Goal: Check status: Check status

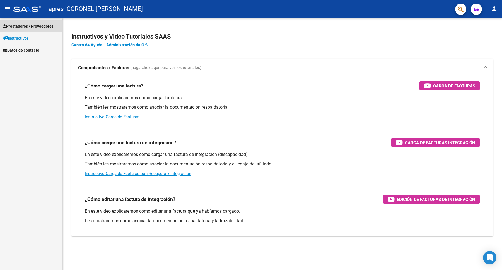
click at [28, 24] on span "Prestadores / Proveedores" at bounding box center [28, 26] width 51 height 6
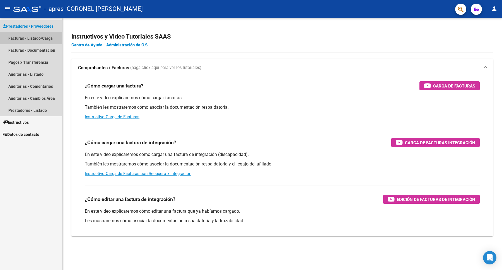
click at [27, 35] on link "Facturas - Listado/Carga" at bounding box center [31, 38] width 62 height 12
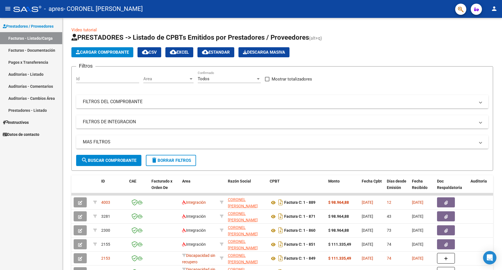
click at [40, 61] on link "Pagos x Transferencia" at bounding box center [31, 62] width 62 height 12
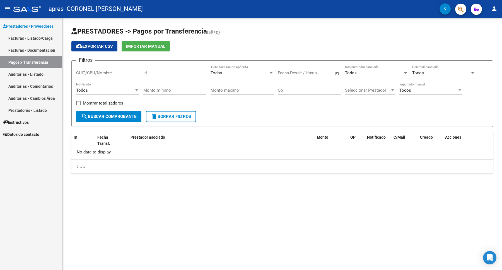
click at [114, 112] on button "search Buscar Comprobante" at bounding box center [108, 116] width 65 height 11
click at [124, 75] on input "CUIT/CBU/Nombre" at bounding box center [107, 72] width 63 height 5
click at [118, 87] on div "Todos Notificado" at bounding box center [107, 88] width 63 height 12
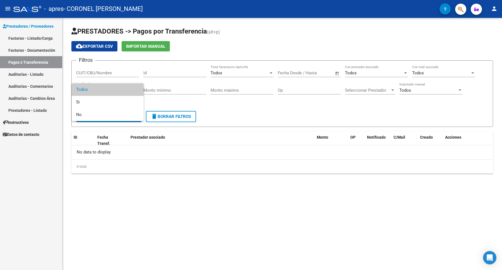
click at [118, 87] on span "Todos" at bounding box center [107, 89] width 63 height 13
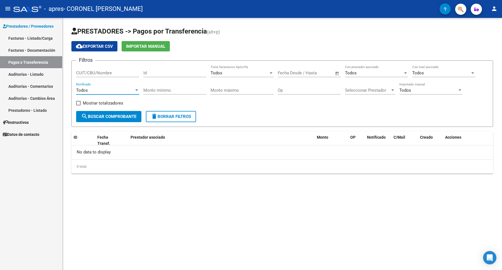
click at [388, 94] on div "Seleccionar Prestador Seleccionar Prestador" at bounding box center [370, 90] width 50 height 17
click at [387, 88] on span "Seleccionar Prestador" at bounding box center [367, 90] width 45 height 5
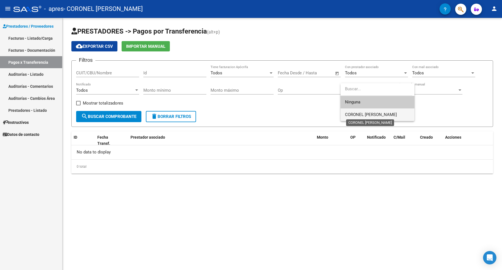
click at [373, 117] on span "CORONEL [PERSON_NAME]" at bounding box center [371, 114] width 52 height 5
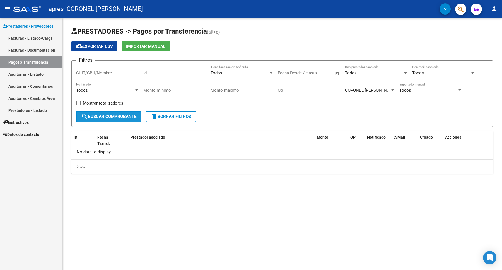
click at [95, 119] on button "search Buscar Comprobante" at bounding box center [108, 116] width 65 height 11
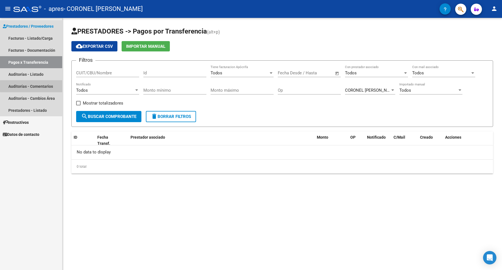
click at [48, 86] on link "Auditorías - Comentarios" at bounding box center [31, 86] width 62 height 12
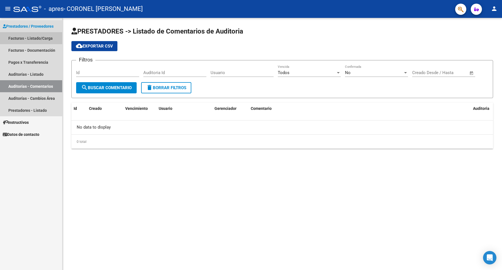
click at [45, 39] on link "Facturas - Listado/Carga" at bounding box center [31, 38] width 62 height 12
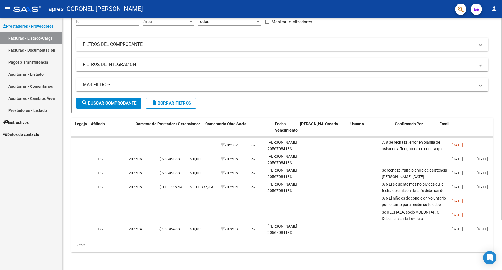
scroll to position [0, 754]
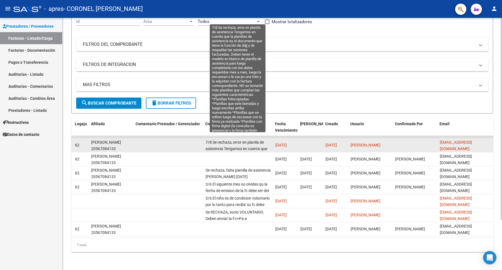
click at [248, 140] on span "7/8 Se rechaza, error en planila de asistencia Tengamos en cuenta que la planil…" at bounding box center [238, 225] width 65 height 170
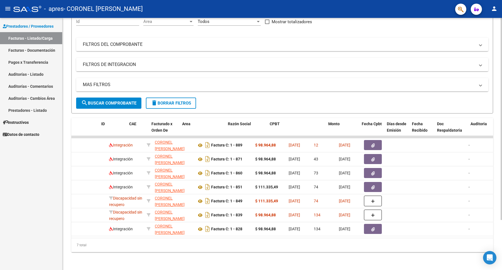
scroll to position [0, 0]
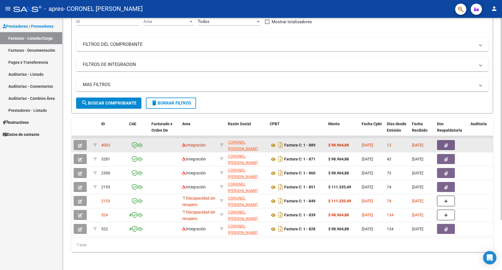
click at [447, 143] on icon "button" at bounding box center [447, 145] width 4 height 4
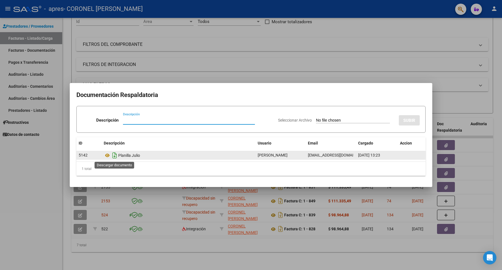
click at [114, 155] on icon "Descargar documento" at bounding box center [114, 155] width 7 height 9
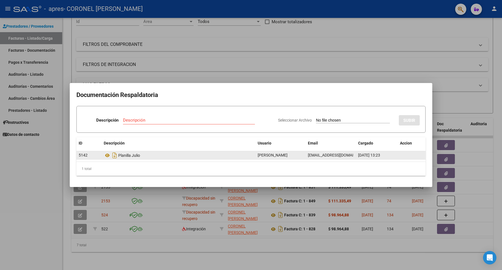
click at [310, 52] on div at bounding box center [251, 135] width 502 height 270
